Goal: Task Accomplishment & Management: Manage account settings

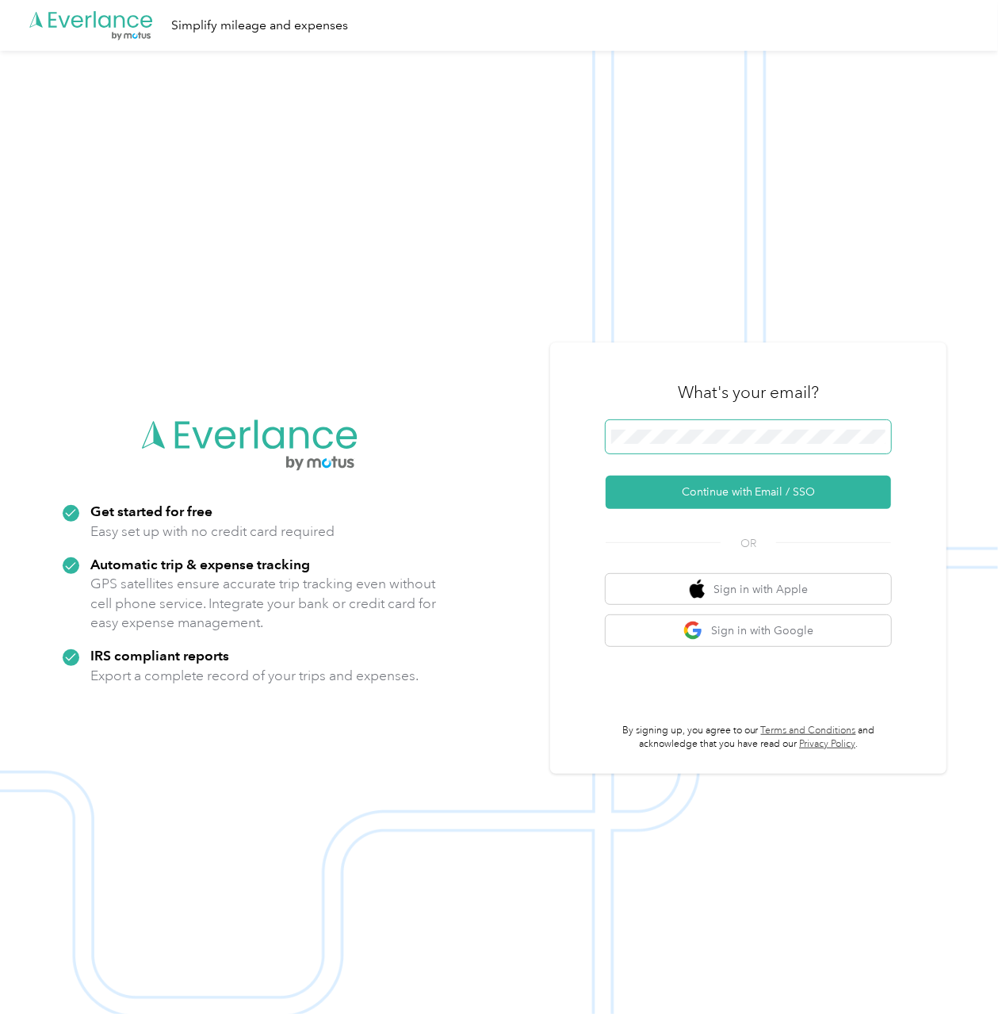
click at [715, 444] on span at bounding box center [748, 436] width 285 height 33
click at [748, 495] on button "Continue with Email / SSO" at bounding box center [748, 492] width 285 height 33
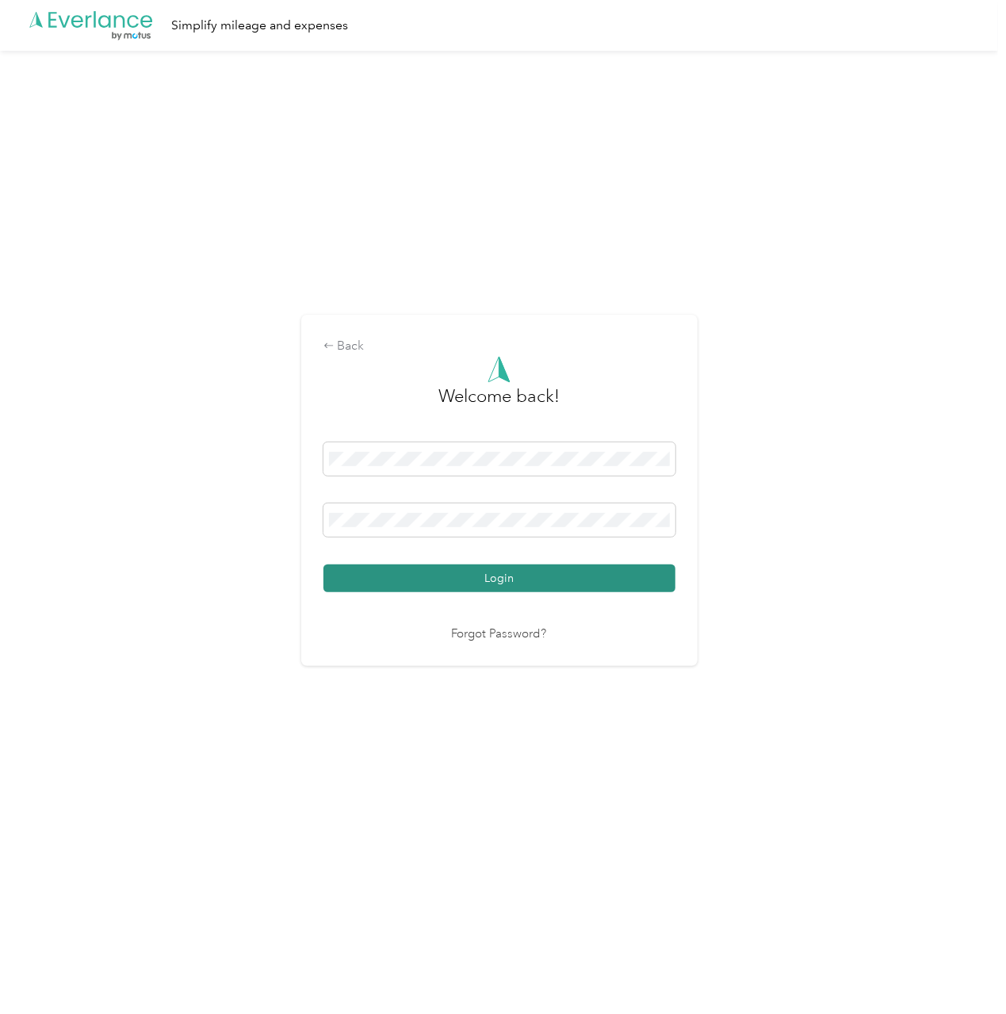
click at [498, 575] on button "Login" at bounding box center [499, 578] width 352 height 28
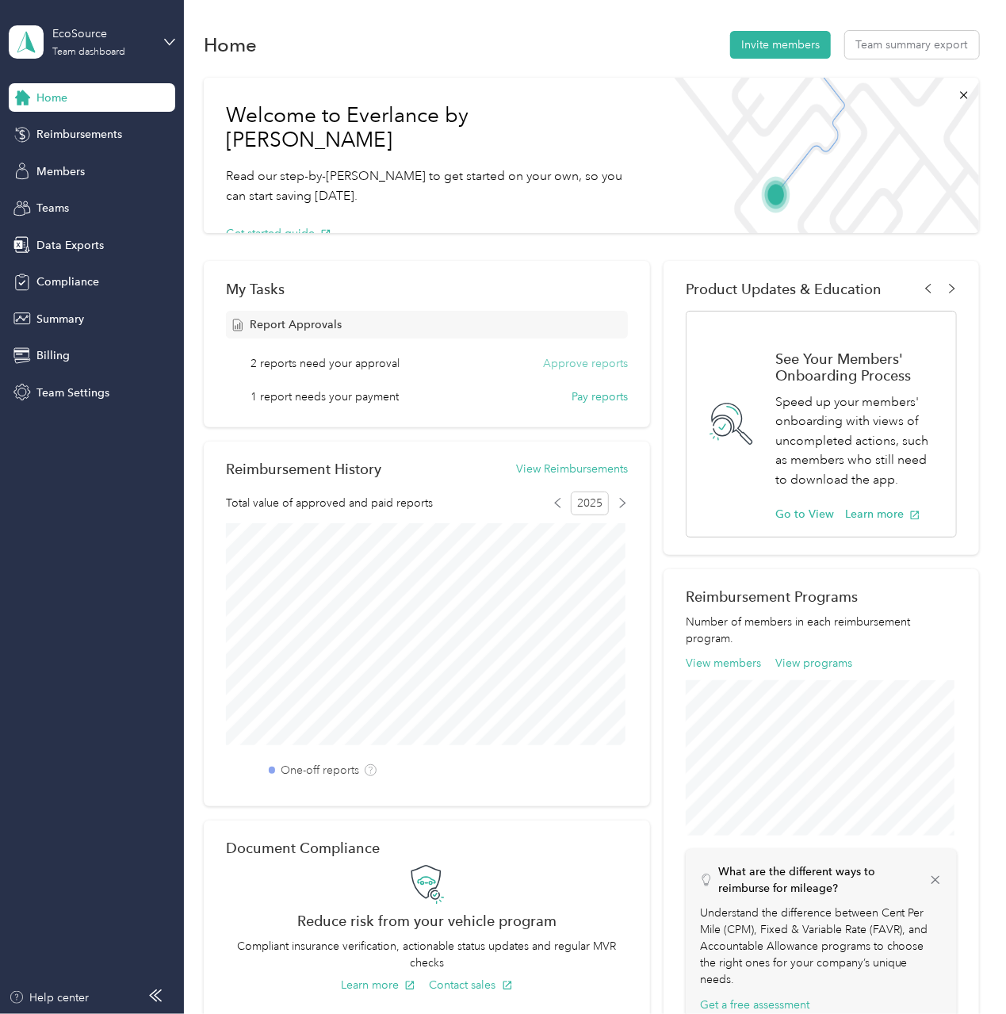
click at [605, 364] on button "Approve reports" at bounding box center [585, 363] width 85 height 17
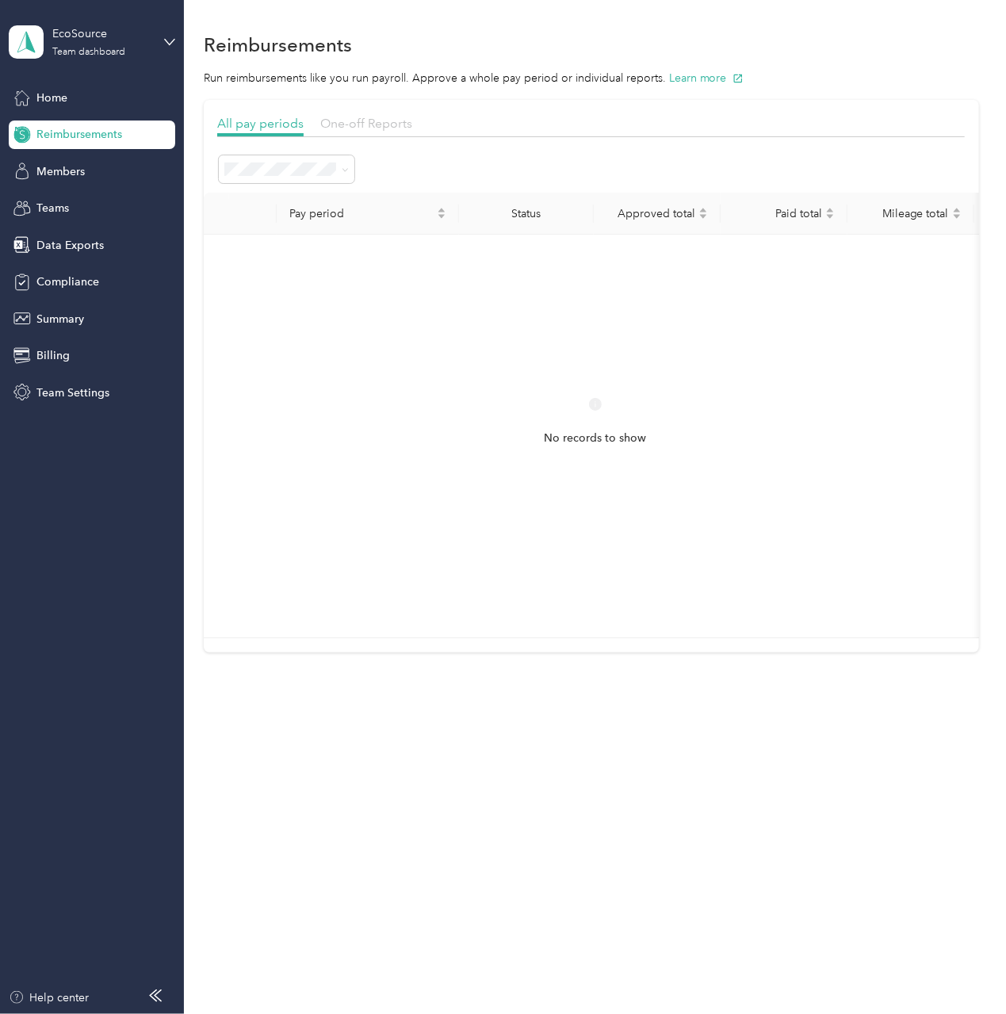
click at [369, 125] on span "One-off Reports" at bounding box center [366, 123] width 92 height 15
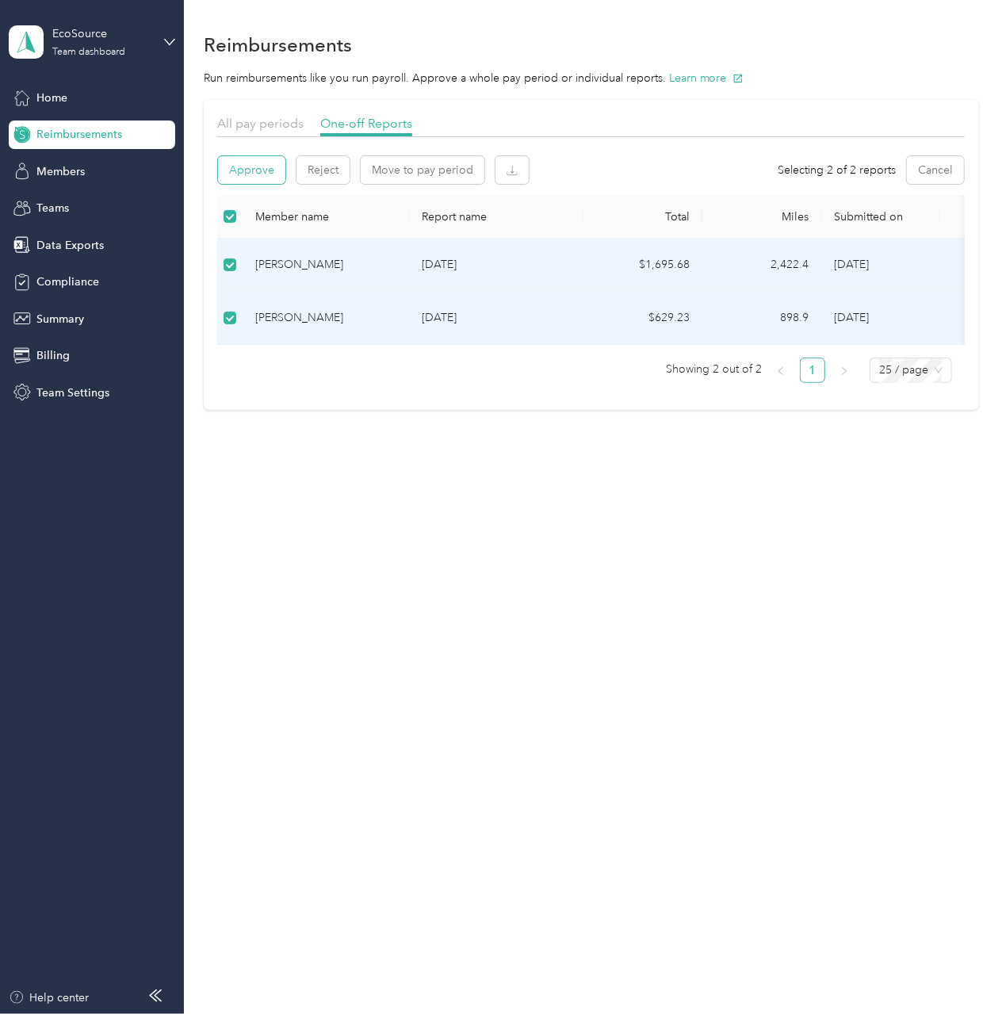
click at [265, 177] on button "Approve" at bounding box center [251, 170] width 67 height 28
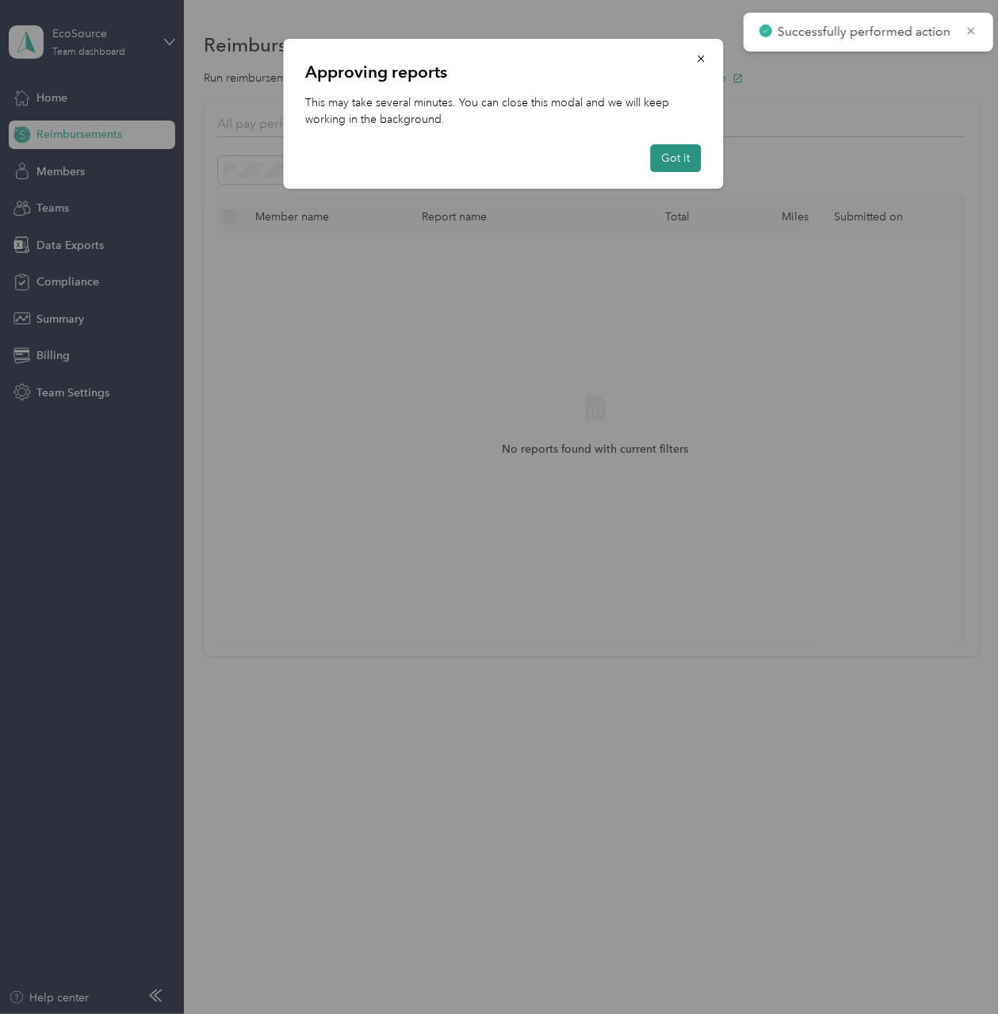
click at [690, 165] on button "Got it" at bounding box center [675, 158] width 51 height 28
